Goal: Task Accomplishment & Management: Manage account settings

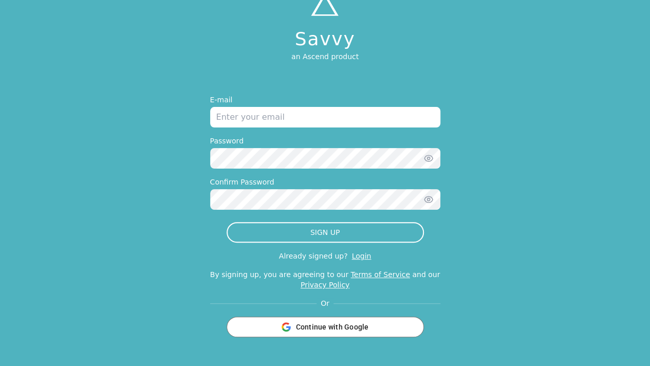
scroll to position [51, 0]
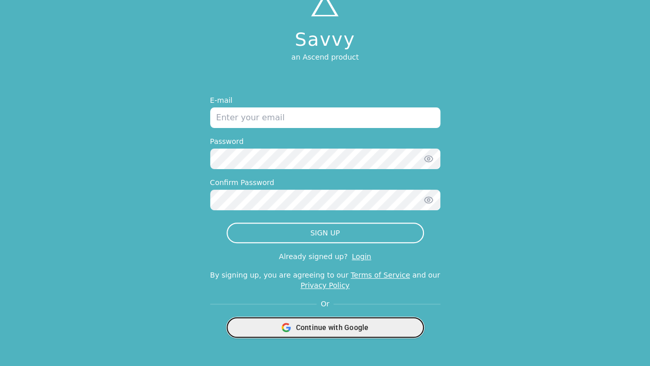
click at [328, 331] on span "Continue with Google" at bounding box center [332, 327] width 73 height 10
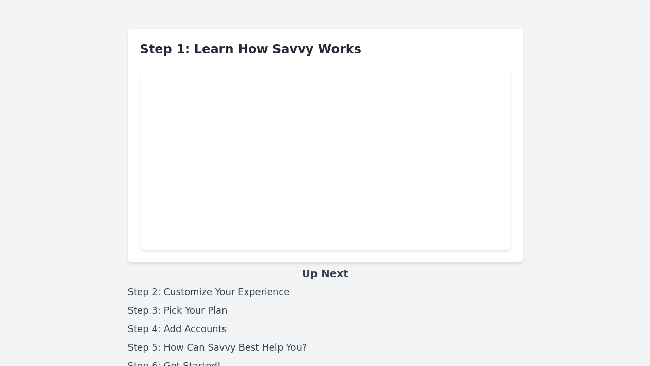
scroll to position [51, 0]
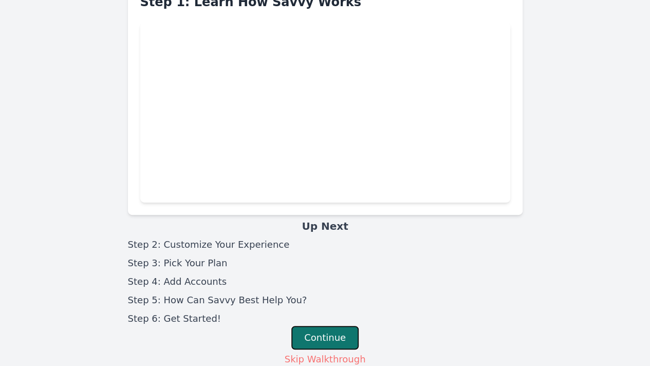
click at [334, 333] on button "Continue" at bounding box center [324, 338] width 67 height 24
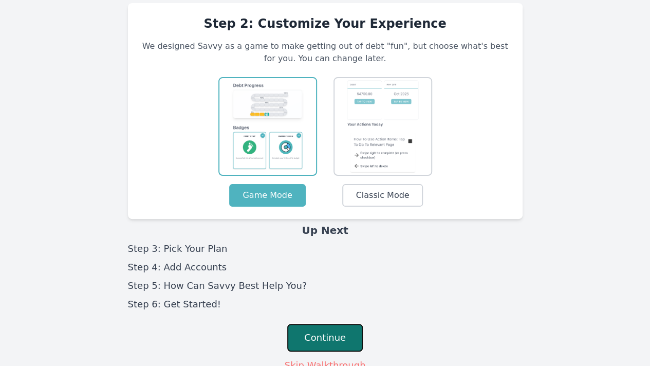
click at [327, 338] on button "Continue" at bounding box center [325, 338] width 76 height 28
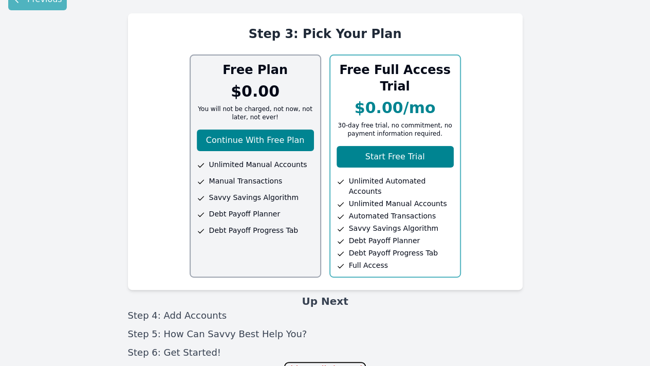
click at [327, 362] on button "Skip Walkthrough" at bounding box center [325, 369] width 82 height 15
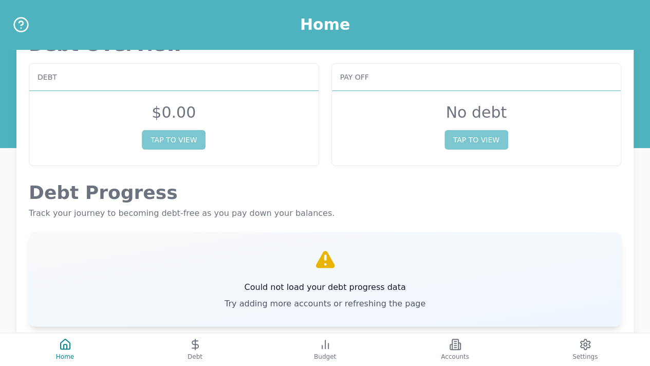
scroll to position [28, 0]
click at [183, 142] on button "TAP TO VIEW" at bounding box center [174, 139] width 64 height 20
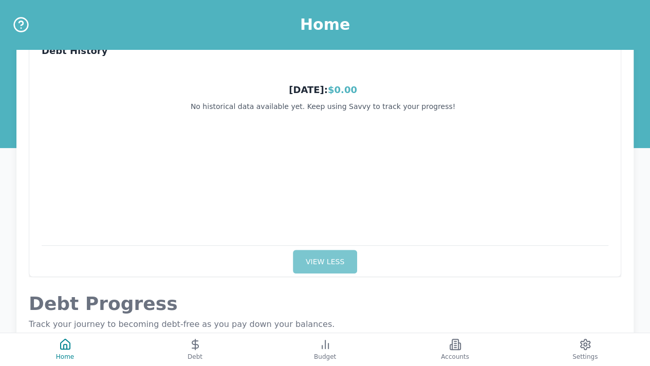
scroll to position [123, 0]
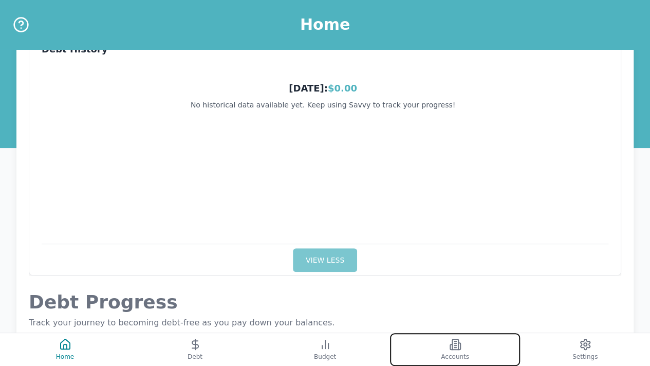
click at [453, 355] on span "Accounts" at bounding box center [455, 356] width 28 height 8
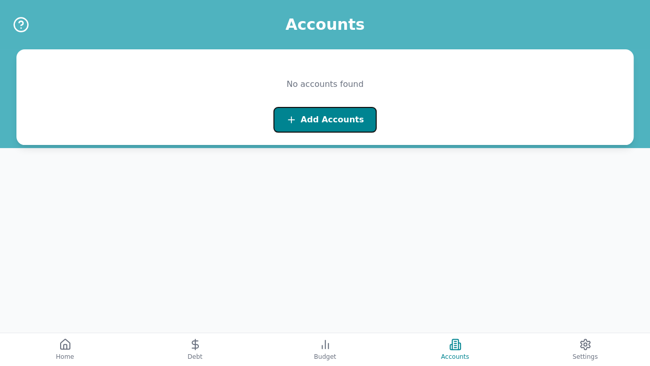
click at [339, 120] on span "Add Accounts" at bounding box center [331, 120] width 63 height 12
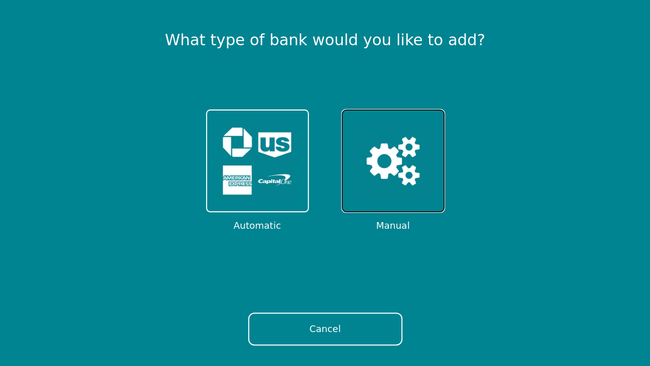
click at [398, 169] on img at bounding box center [393, 161] width 80 height 80
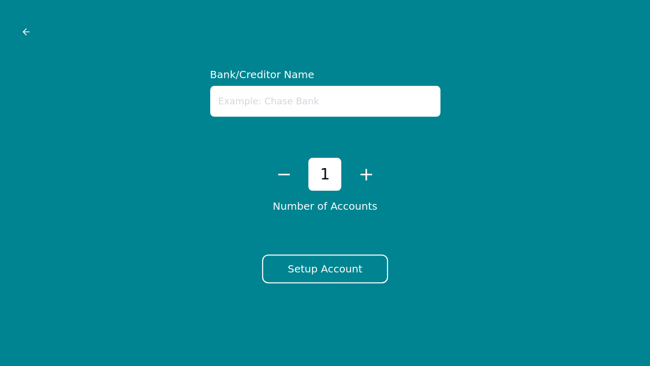
click at [300, 107] on input "text" at bounding box center [325, 101] width 230 height 31
click at [23, 34] on icon at bounding box center [26, 32] width 10 height 10
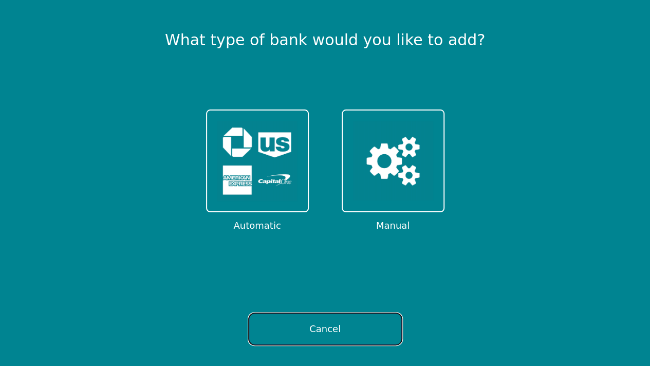
click at [325, 329] on button "Cancel" at bounding box center [325, 328] width 154 height 33
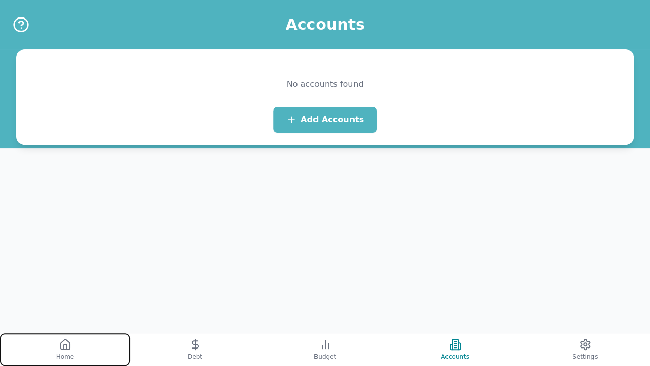
click at [79, 343] on button "Home" at bounding box center [65, 349] width 130 height 33
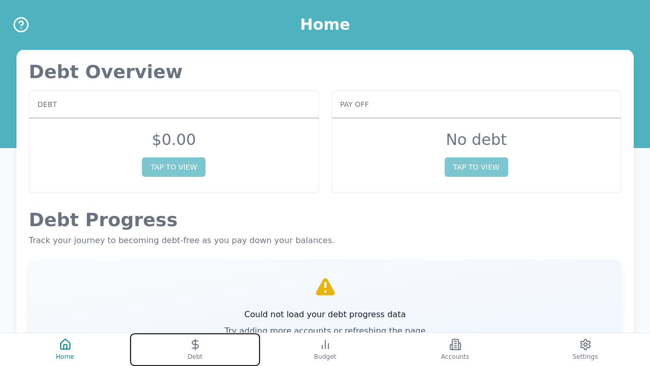
click at [190, 350] on icon at bounding box center [195, 344] width 12 height 12
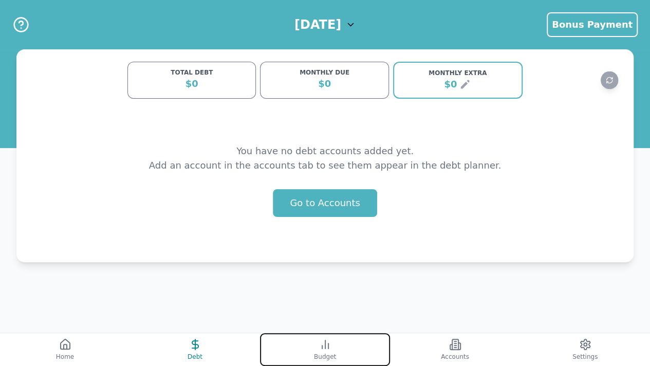
click at [319, 347] on icon at bounding box center [325, 344] width 12 height 12
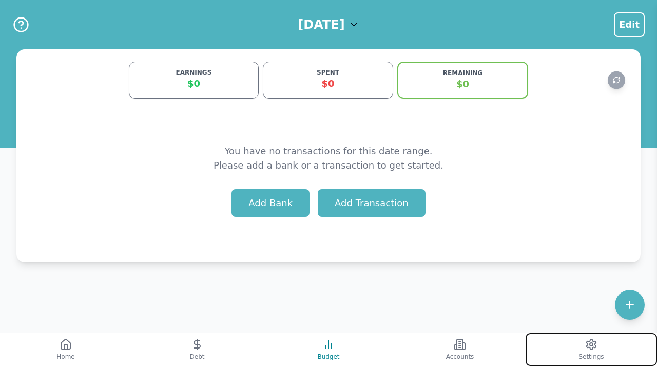
click at [601, 346] on button "Settings" at bounding box center [591, 349] width 131 height 33
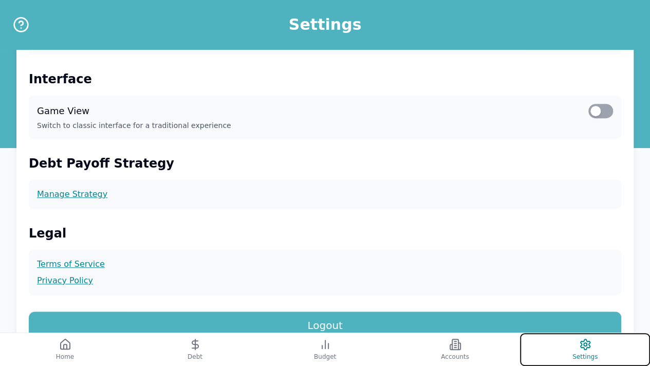
scroll to position [340, 0]
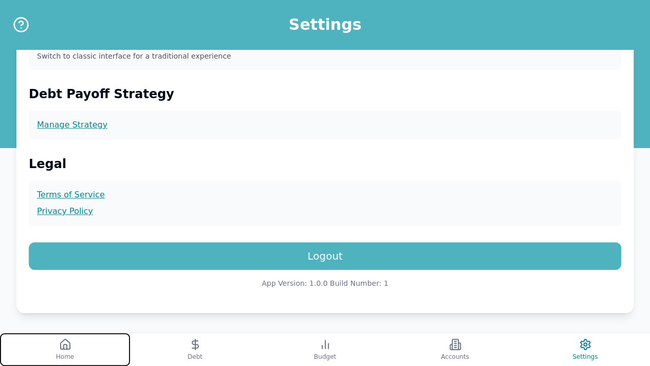
click at [66, 342] on icon at bounding box center [65, 344] width 12 height 12
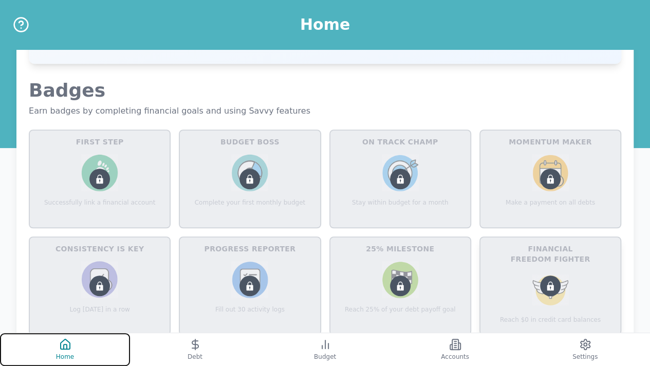
scroll to position [290, 0]
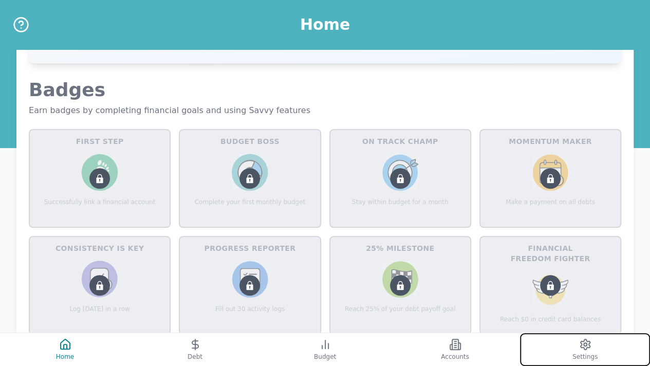
click at [585, 351] on button "Settings" at bounding box center [585, 349] width 130 height 33
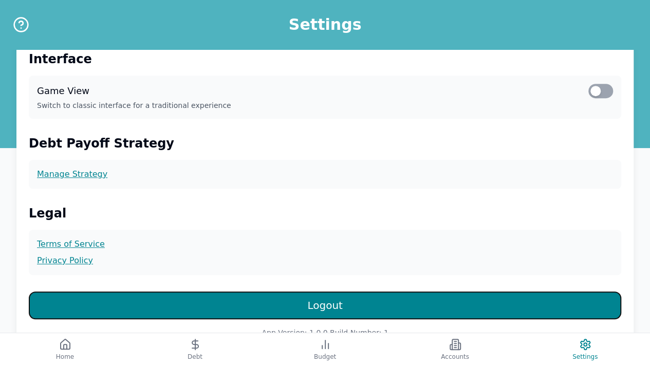
click at [451, 301] on button "Logout" at bounding box center [325, 305] width 592 height 28
